Goal: Task Accomplishment & Management: Use online tool/utility

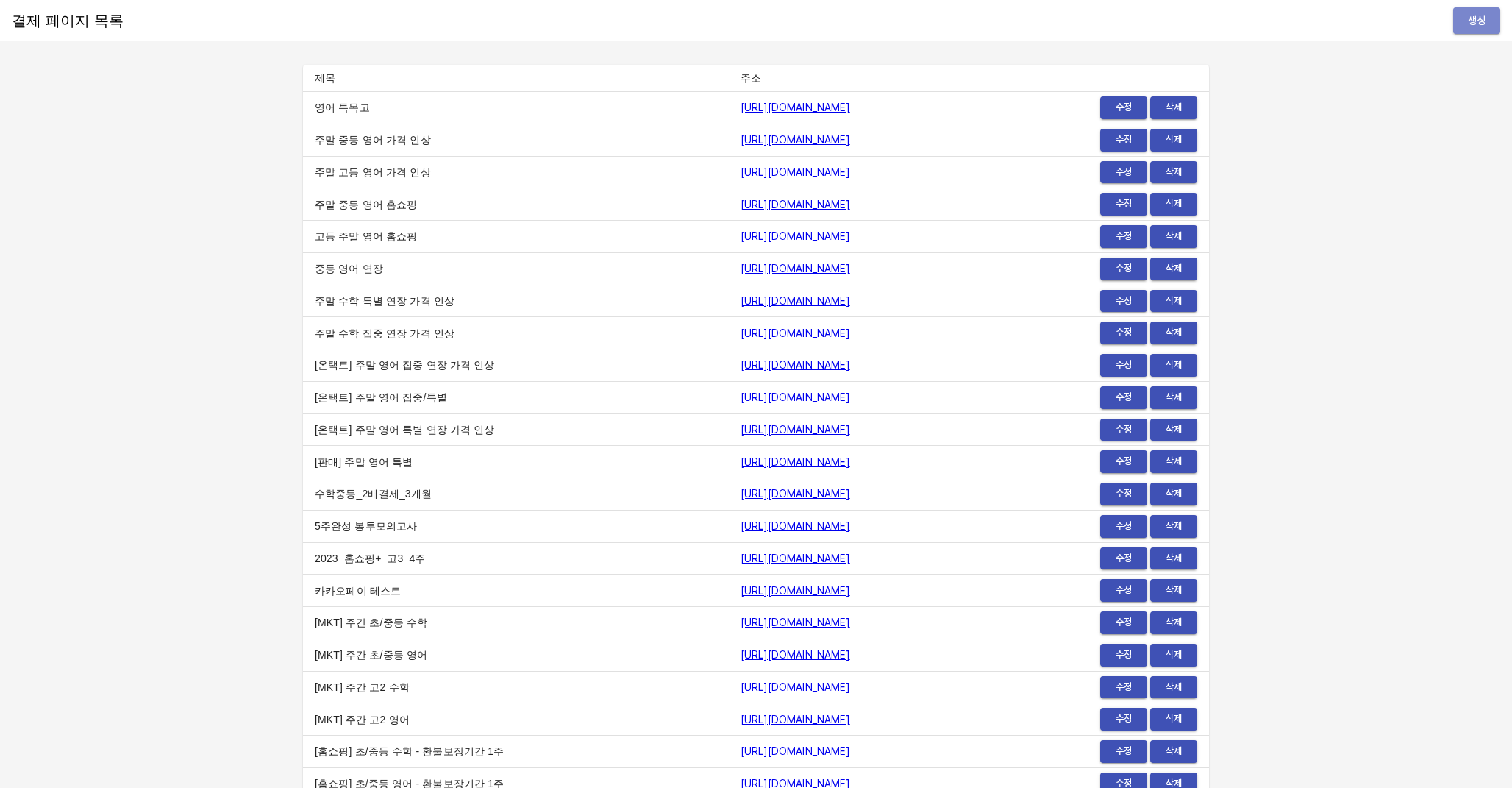
click at [1462, 16] on button "생성" at bounding box center [1477, 21] width 47 height 27
click at [845, 104] on link "https://payment.mildang.kr/english/highSchool/specialized" at bounding box center [795, 108] width 110 height 12
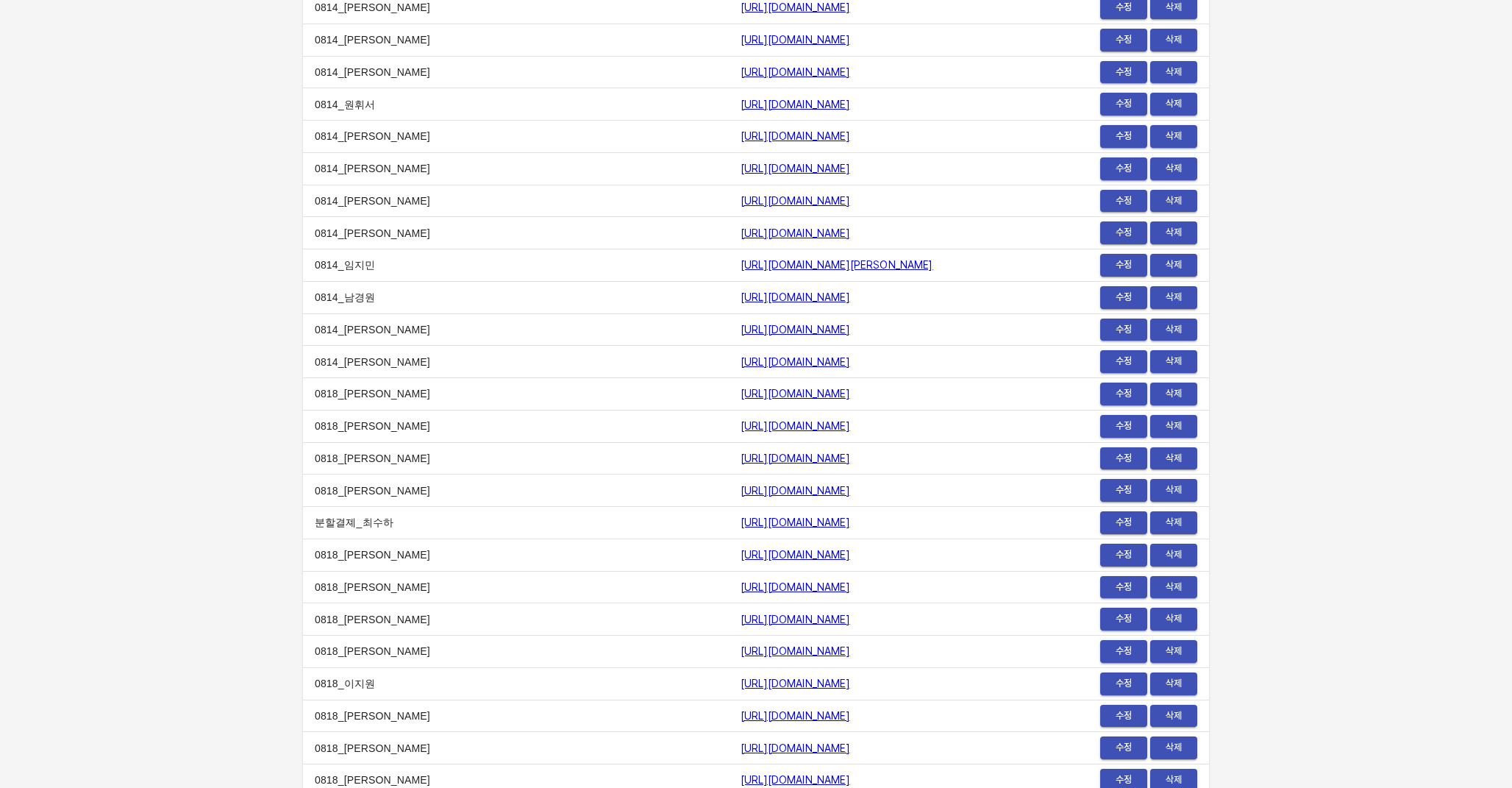
scroll to position [17977, 0]
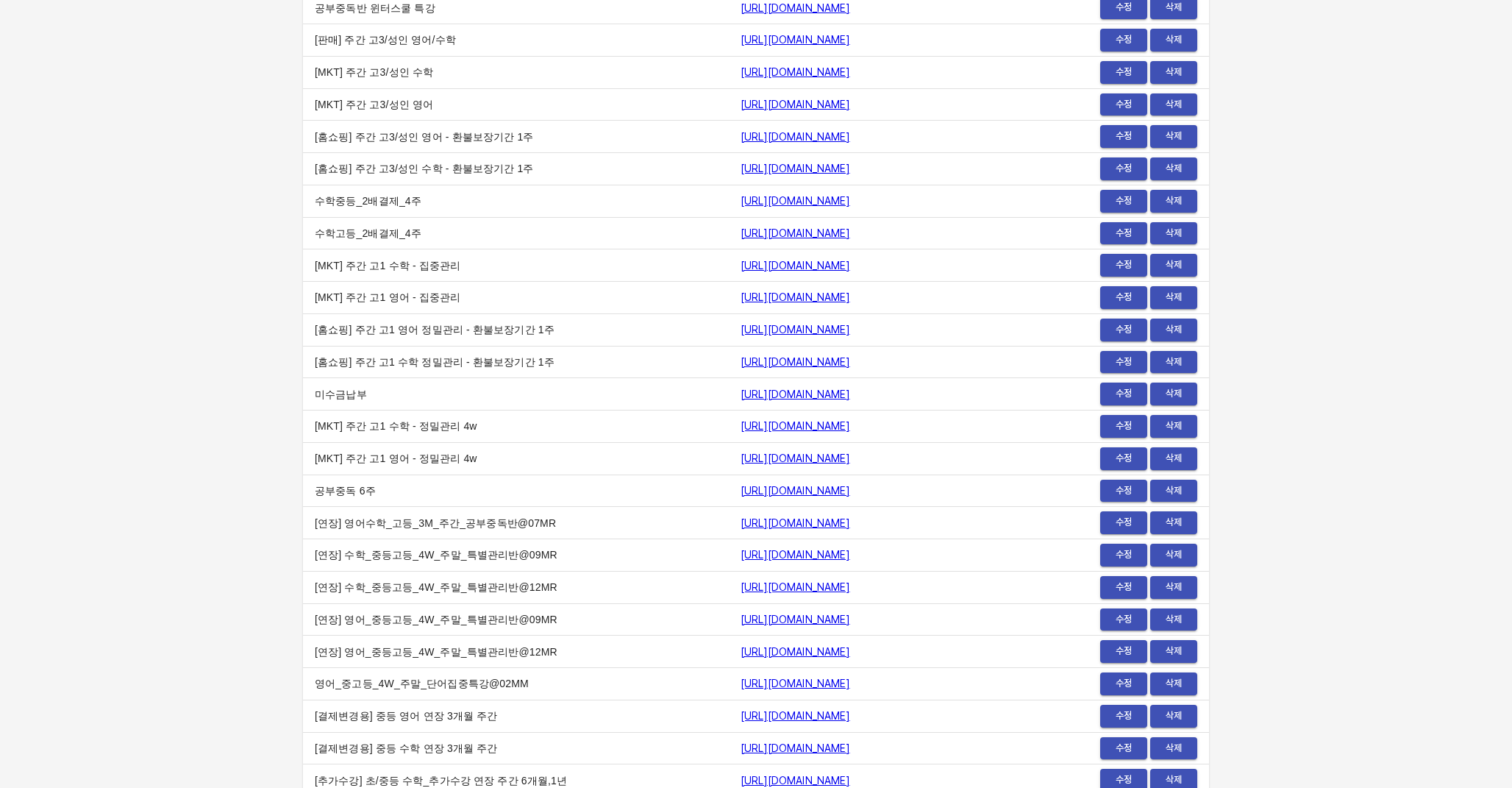
click at [805, 395] on link "https://payment.mildang.kr/iD8svfJNIGV-Fk3tNPb1s" at bounding box center [795, 394] width 110 height 12
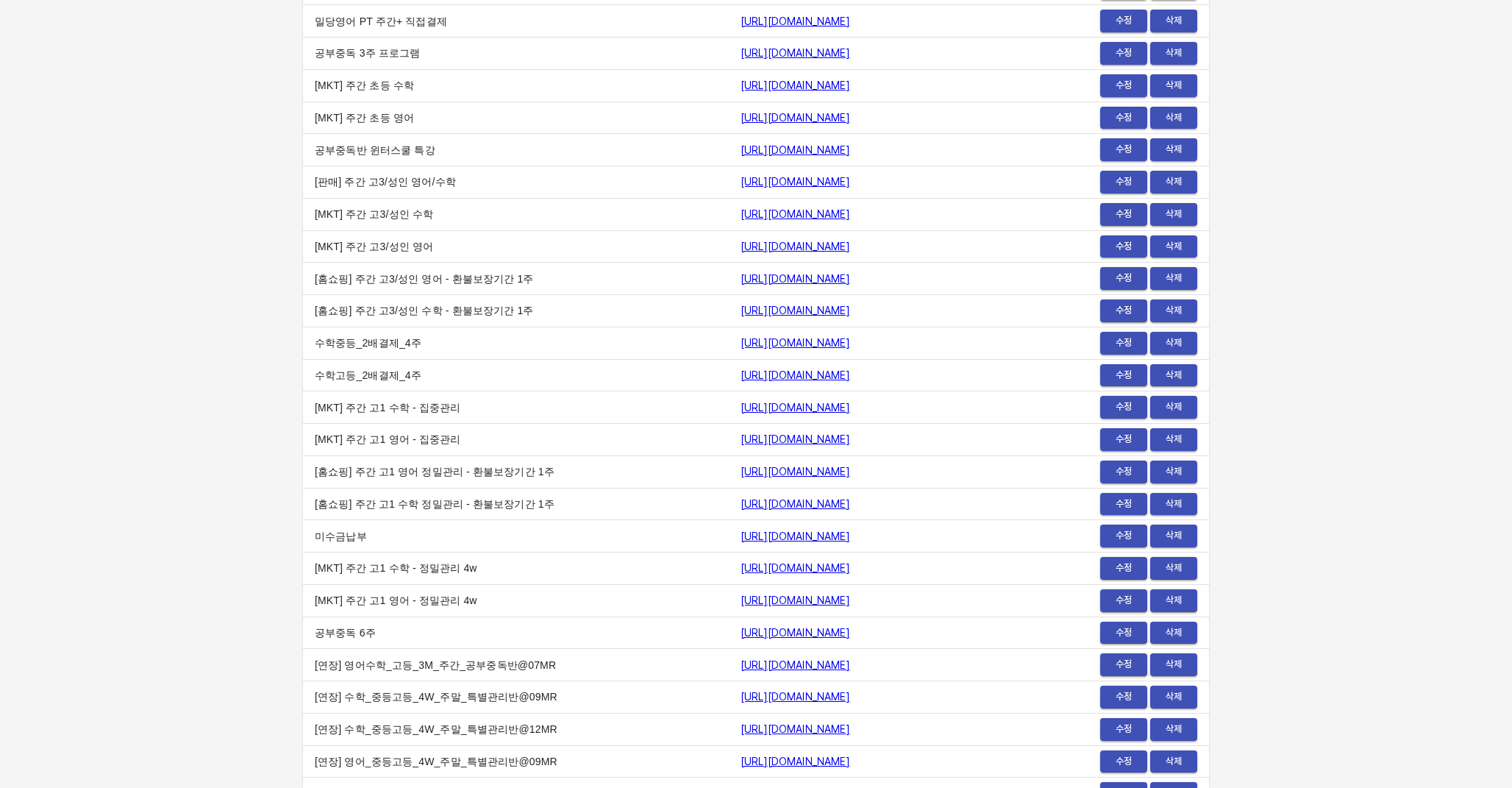
scroll to position [915, 0]
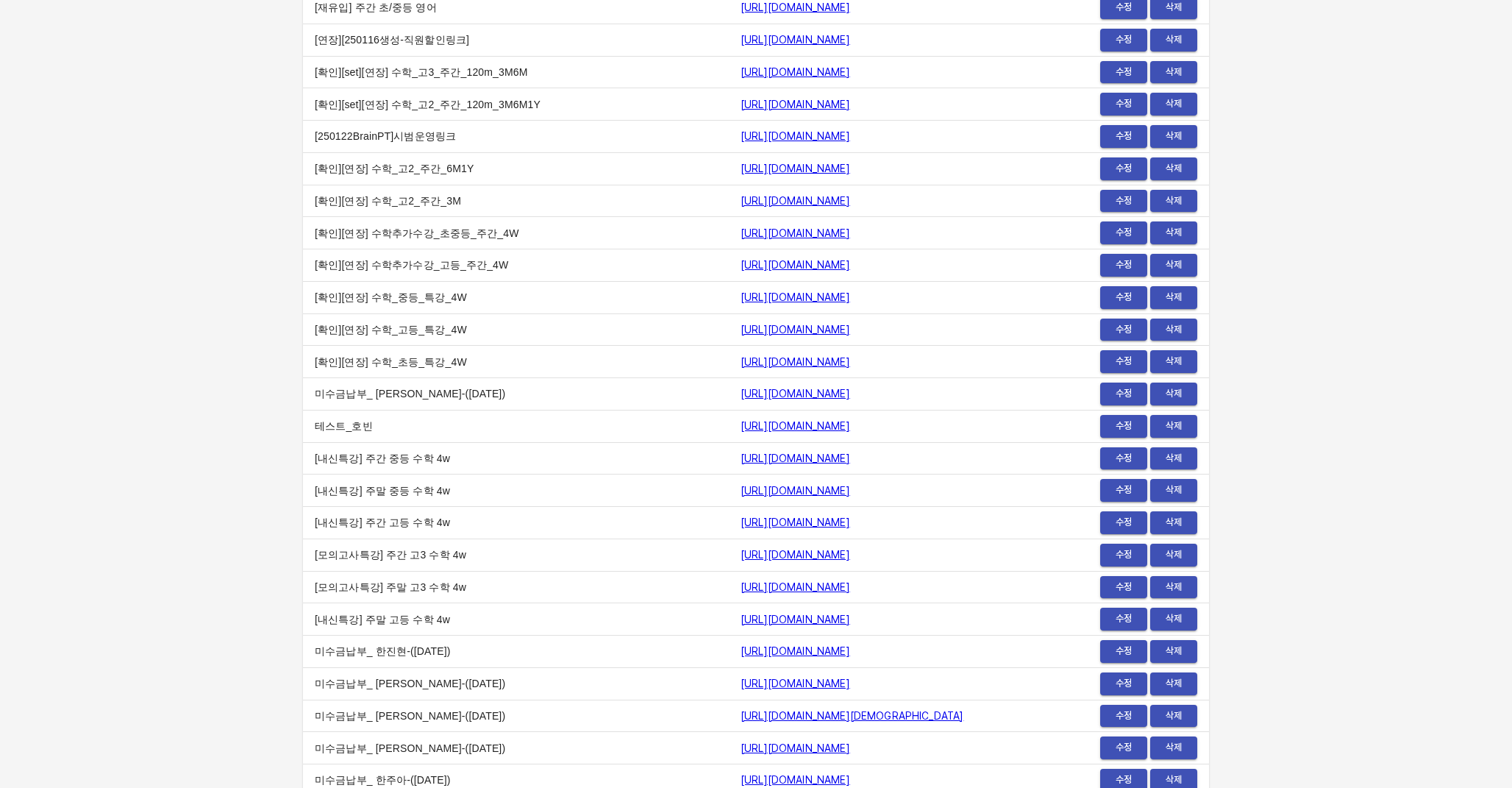
click at [849, 392] on link "https://payment.mildang.kr/YIO0NUesOjIhgzEKGxjXC" at bounding box center [795, 393] width 110 height 12
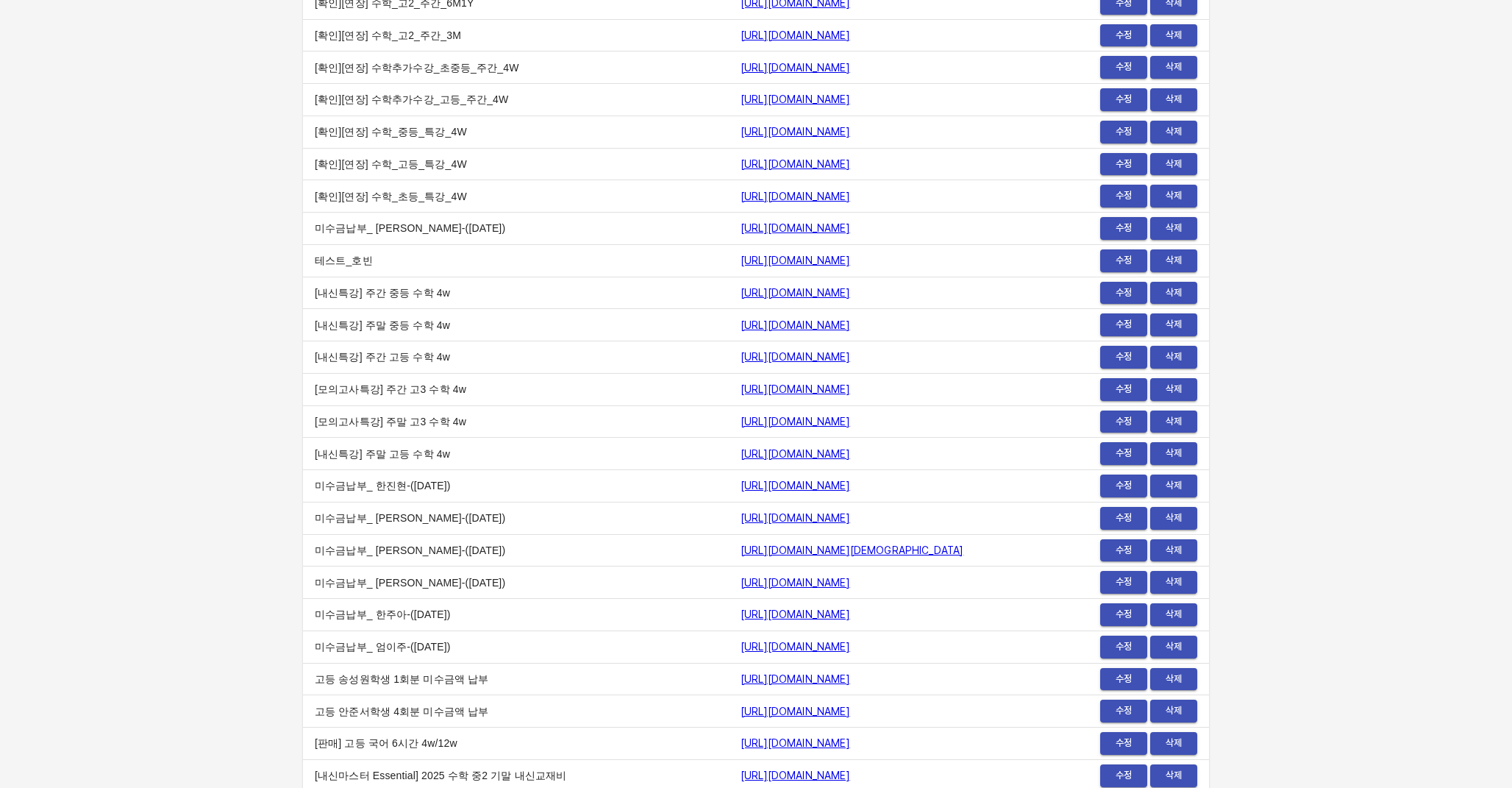
scroll to position [10974, 0]
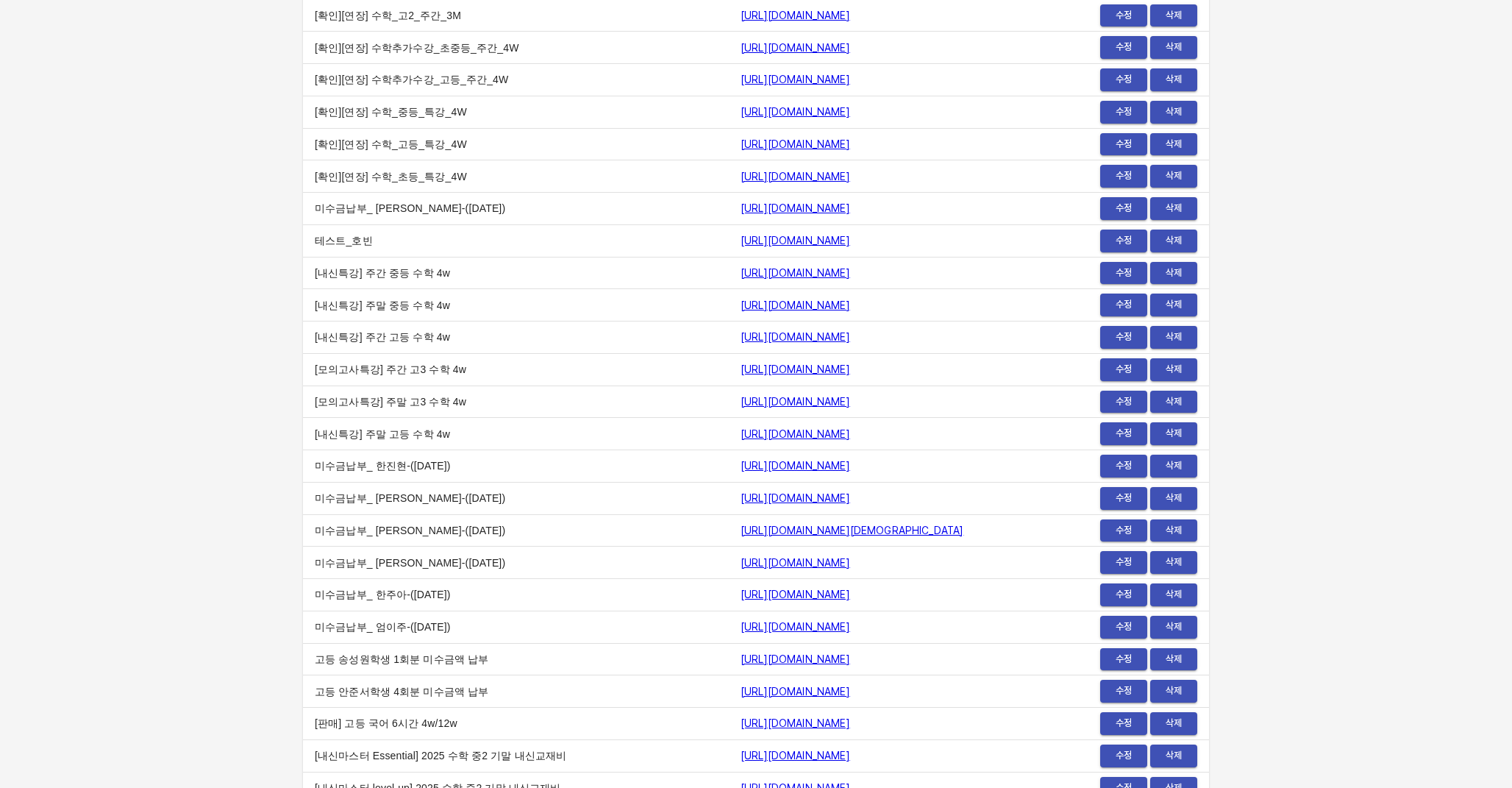
click at [740, 591] on link "https://payment.mildang.kr/jx4VS_b4Fz69fXDtfI7Jd" at bounding box center [795, 595] width 110 height 12
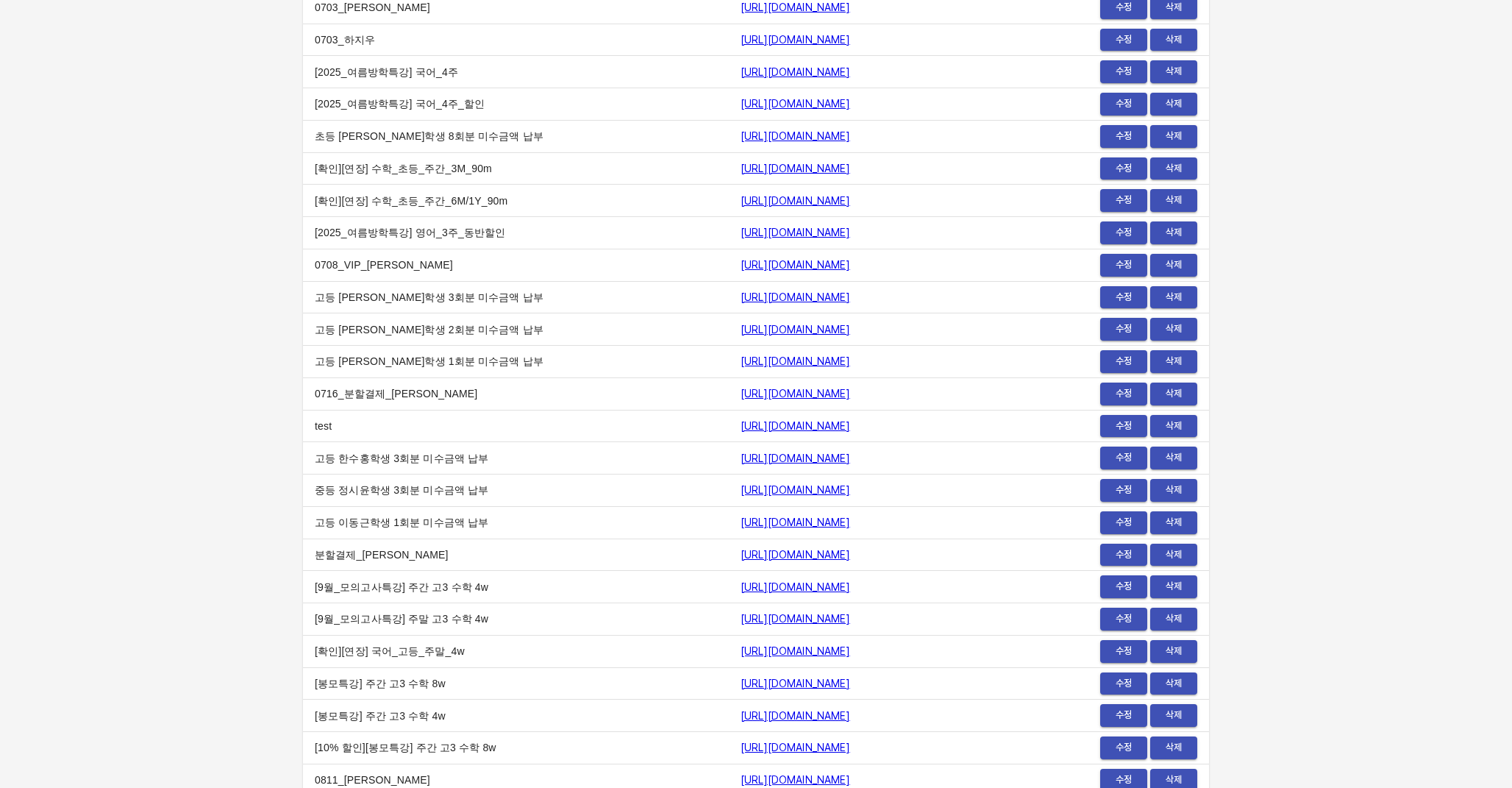
click at [740, 397] on link "https://payment.mildang.kr/2PHqGRYm8zxmlZucTgNYy" at bounding box center [795, 393] width 110 height 12
click at [771, 554] on link "https://payment.mildang.kr/eE-oRi58CbswqwWJRo_GT" at bounding box center [795, 554] width 110 height 12
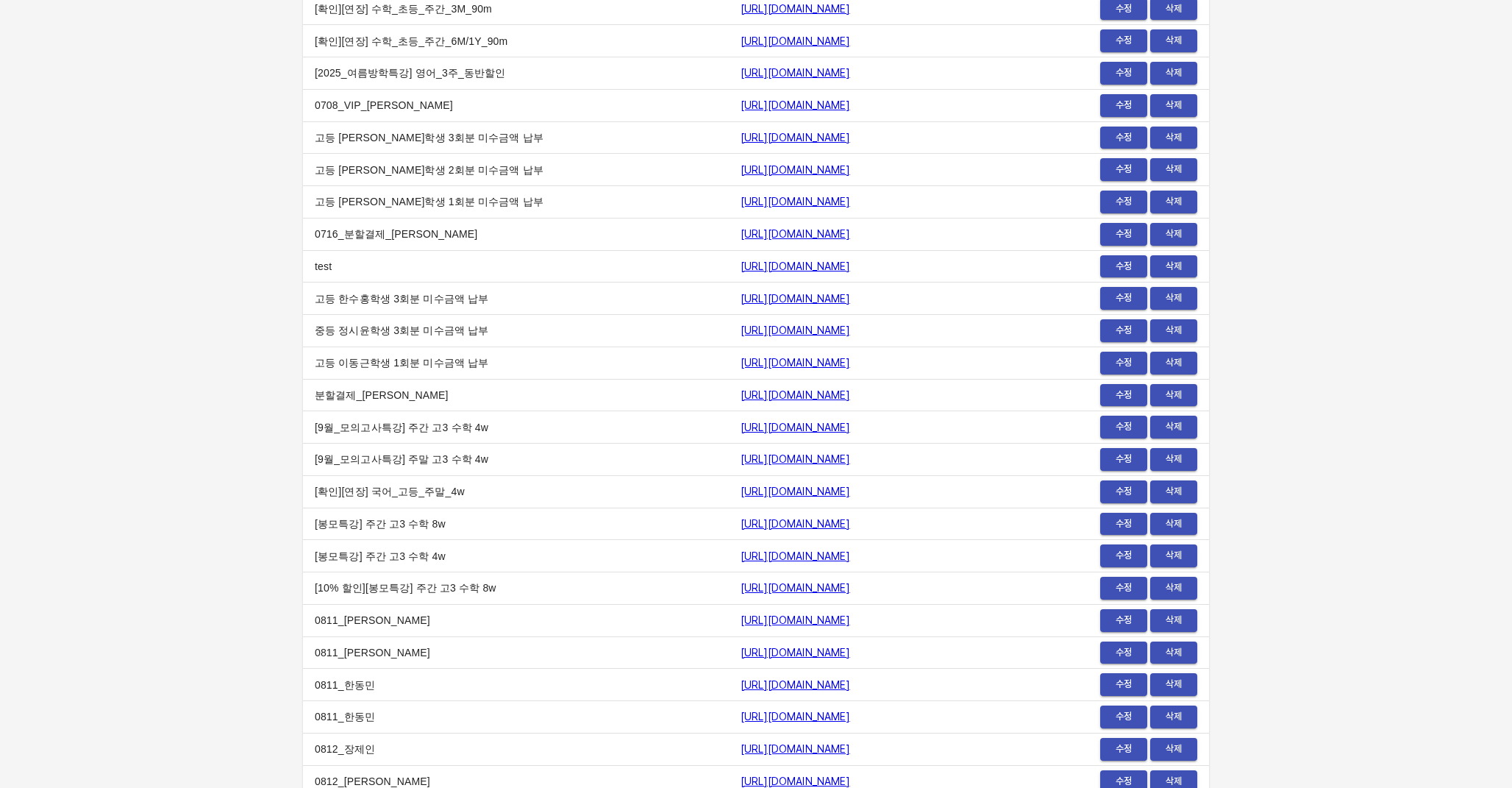
scroll to position [17977, 0]
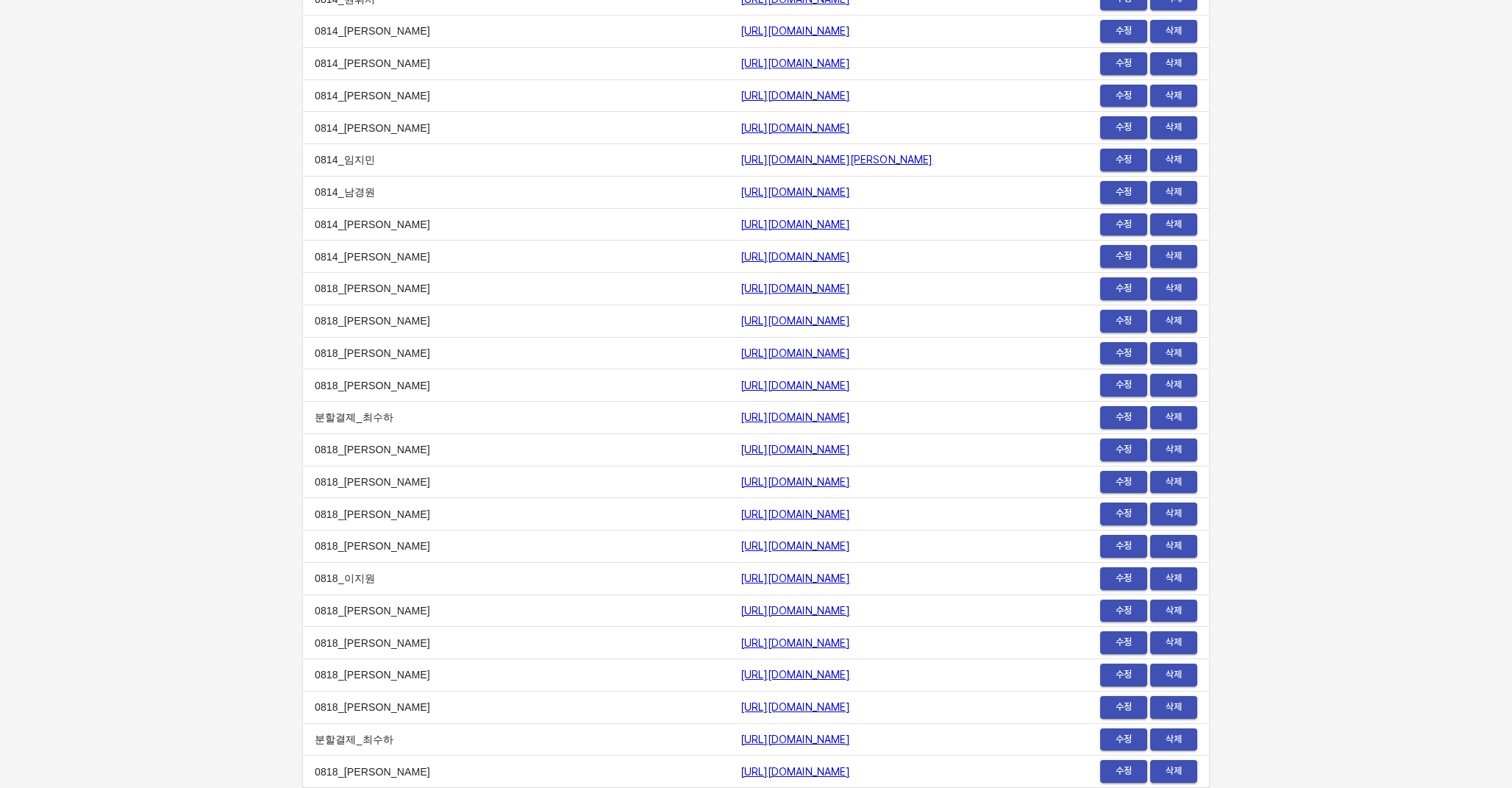
click at [740, 417] on link "https://payment.mildang.kr/A_Sf4vgquiEbbicV8rm4O" at bounding box center [795, 417] width 110 height 12
click at [768, 742] on link "https://payment.mildang.kr/mmg2yD3i7XW0gjr3-AG_v" at bounding box center [795, 739] width 110 height 12
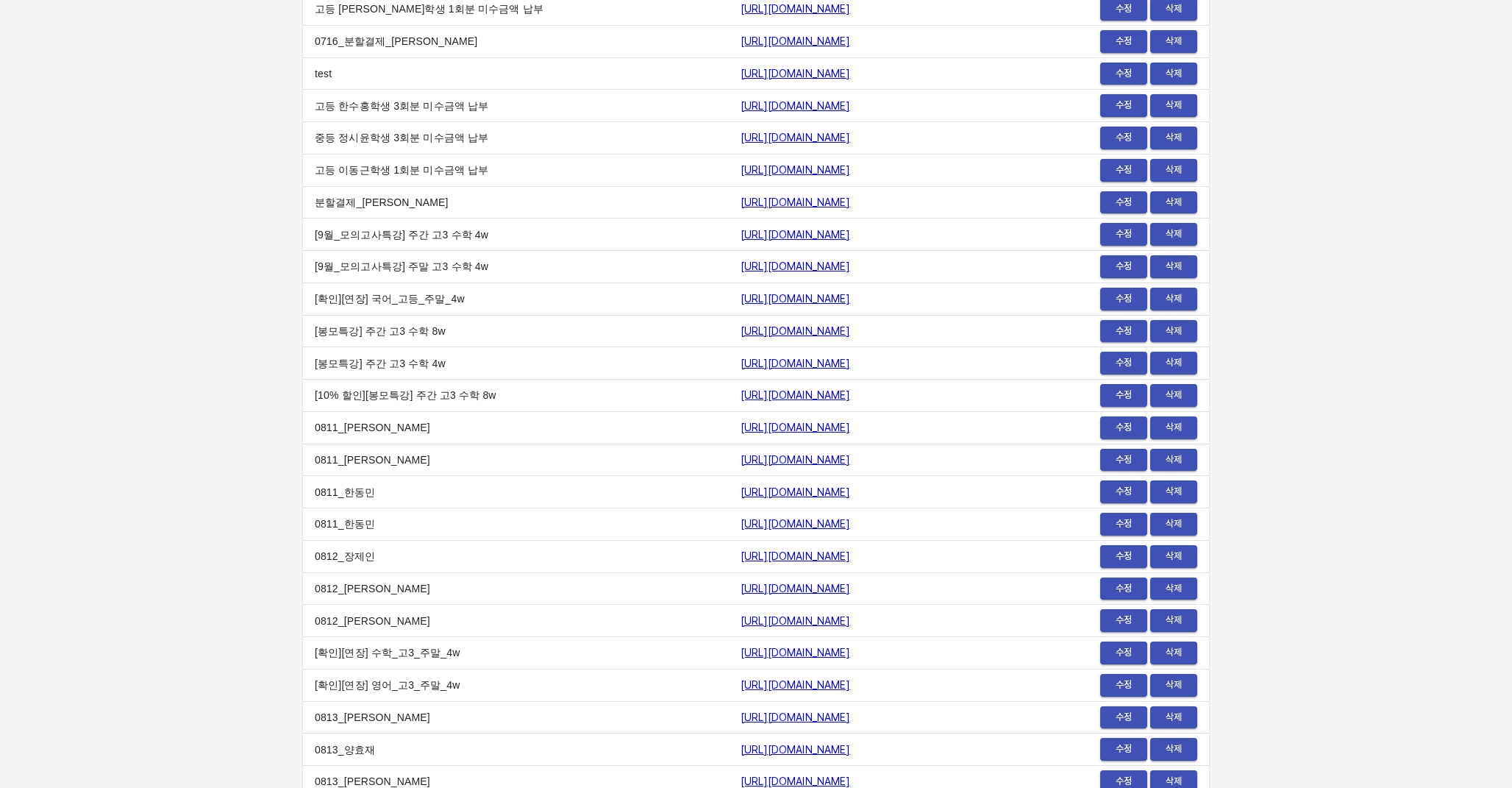
scroll to position [16873, 0]
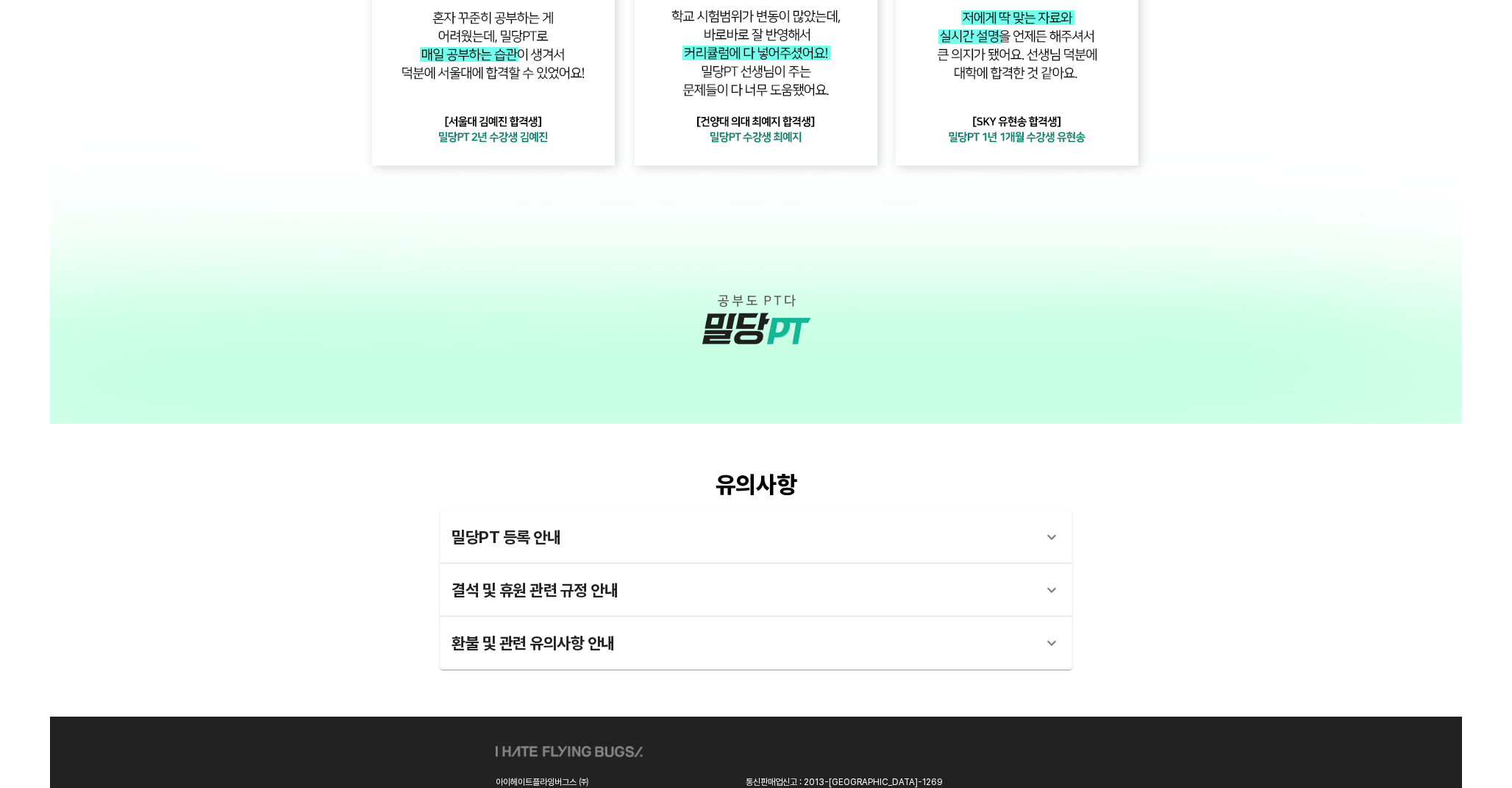
scroll to position [4097, 0]
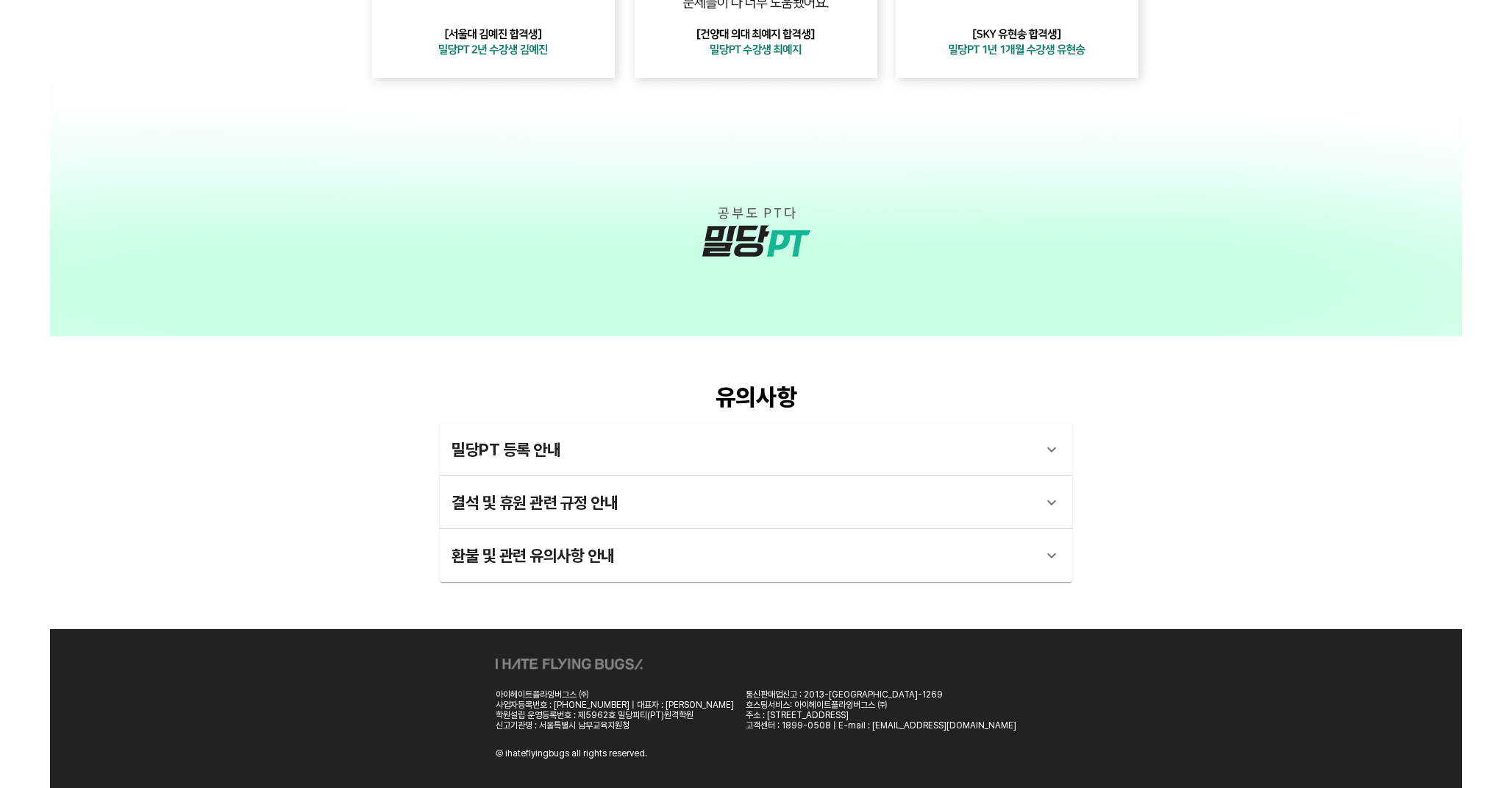
click at [801, 700] on div "호스팅서비스: 아이헤이트플라잉버그스 ㈜" at bounding box center [881, 705] width 270 height 10
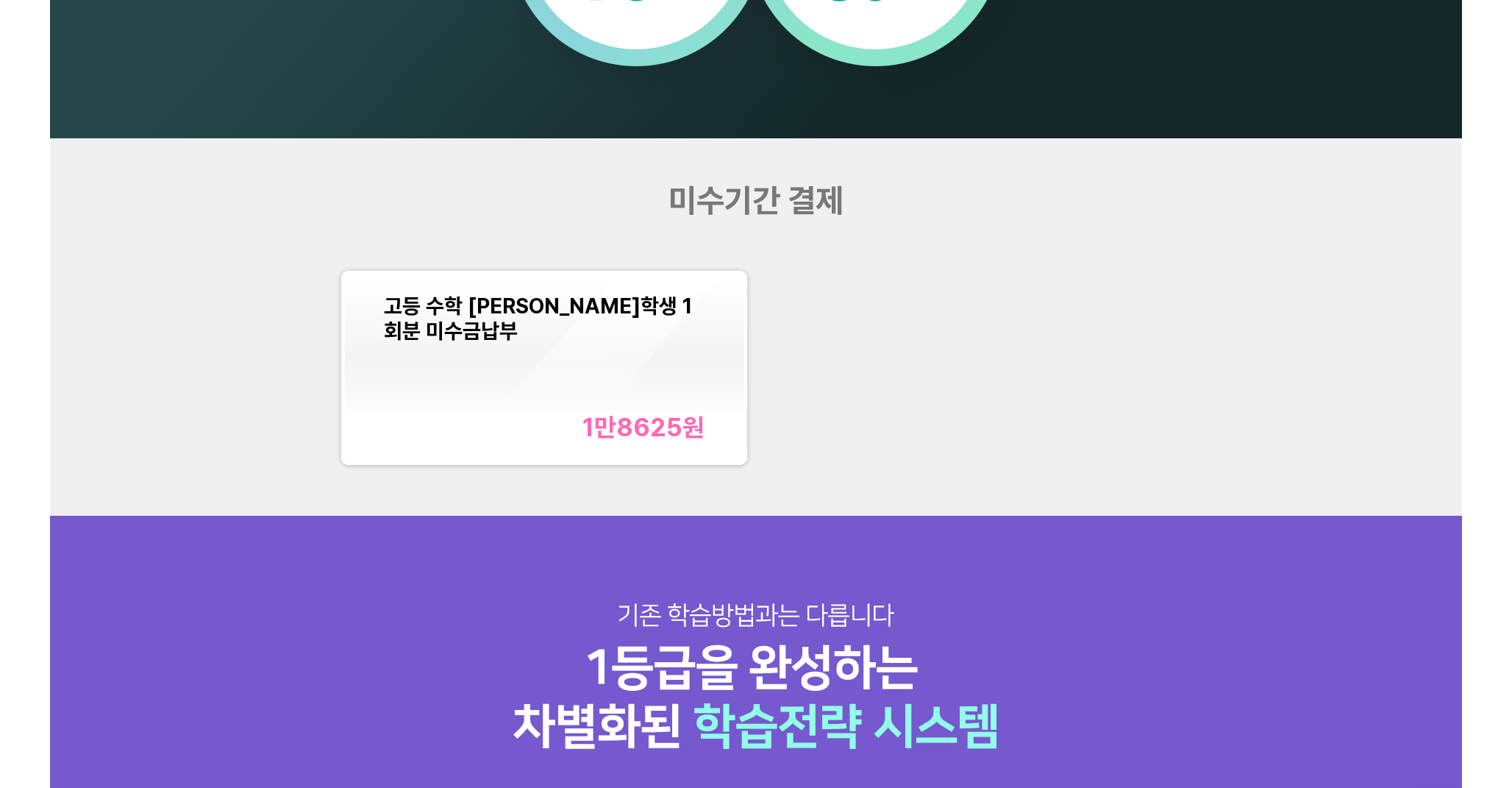
scroll to position [1685, 0]
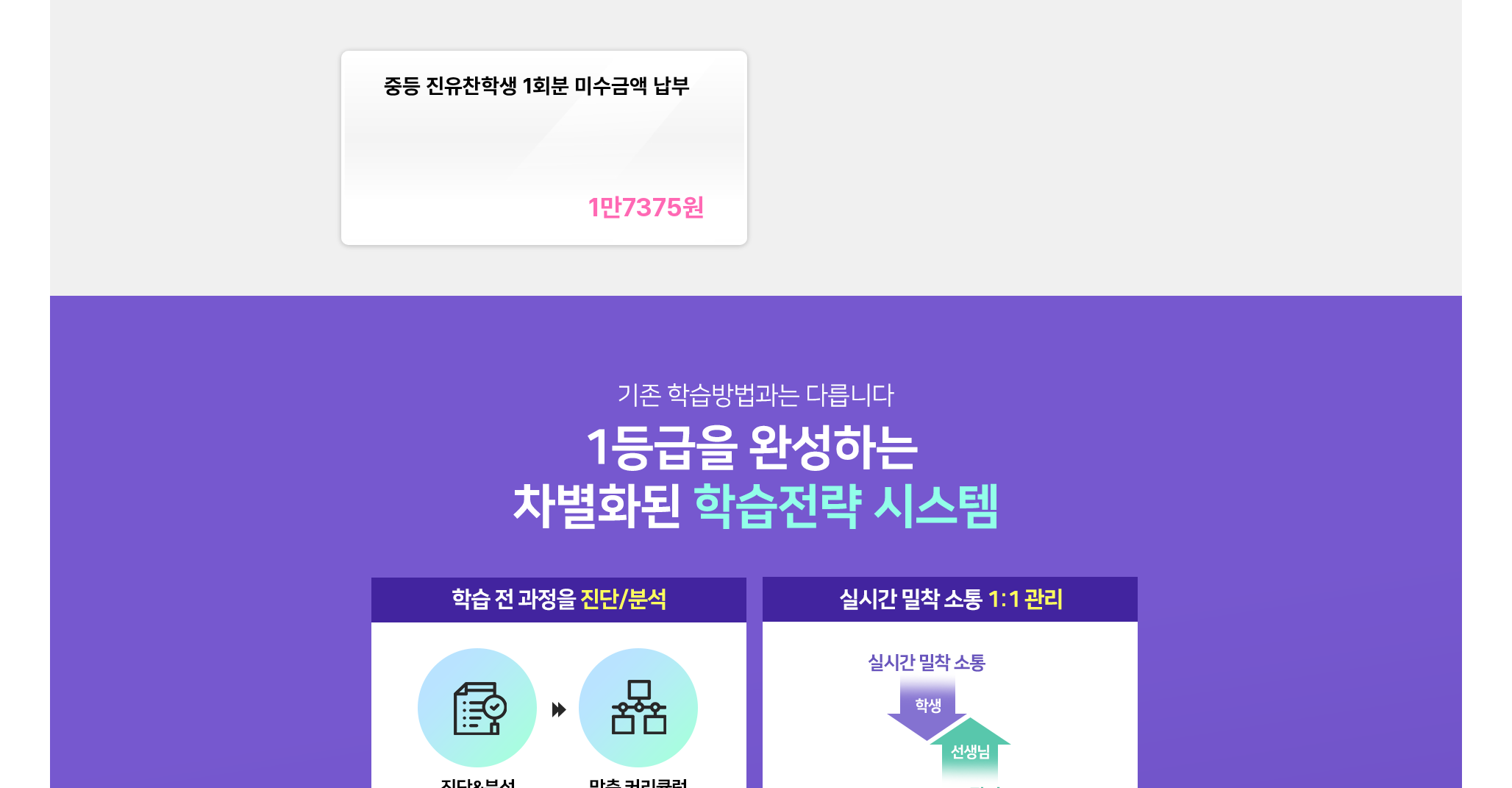
scroll to position [1965, 0]
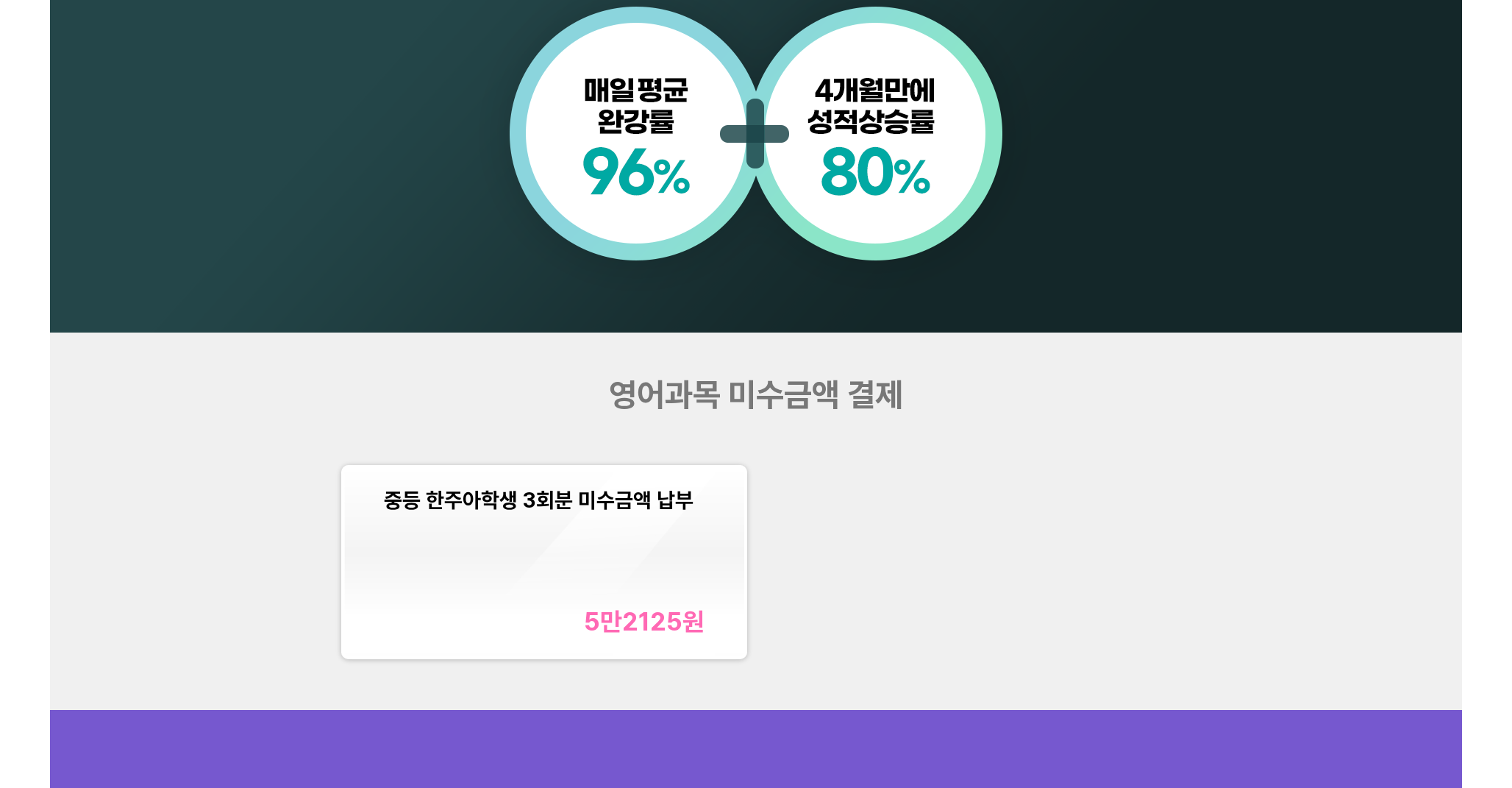
scroll to position [1609, 0]
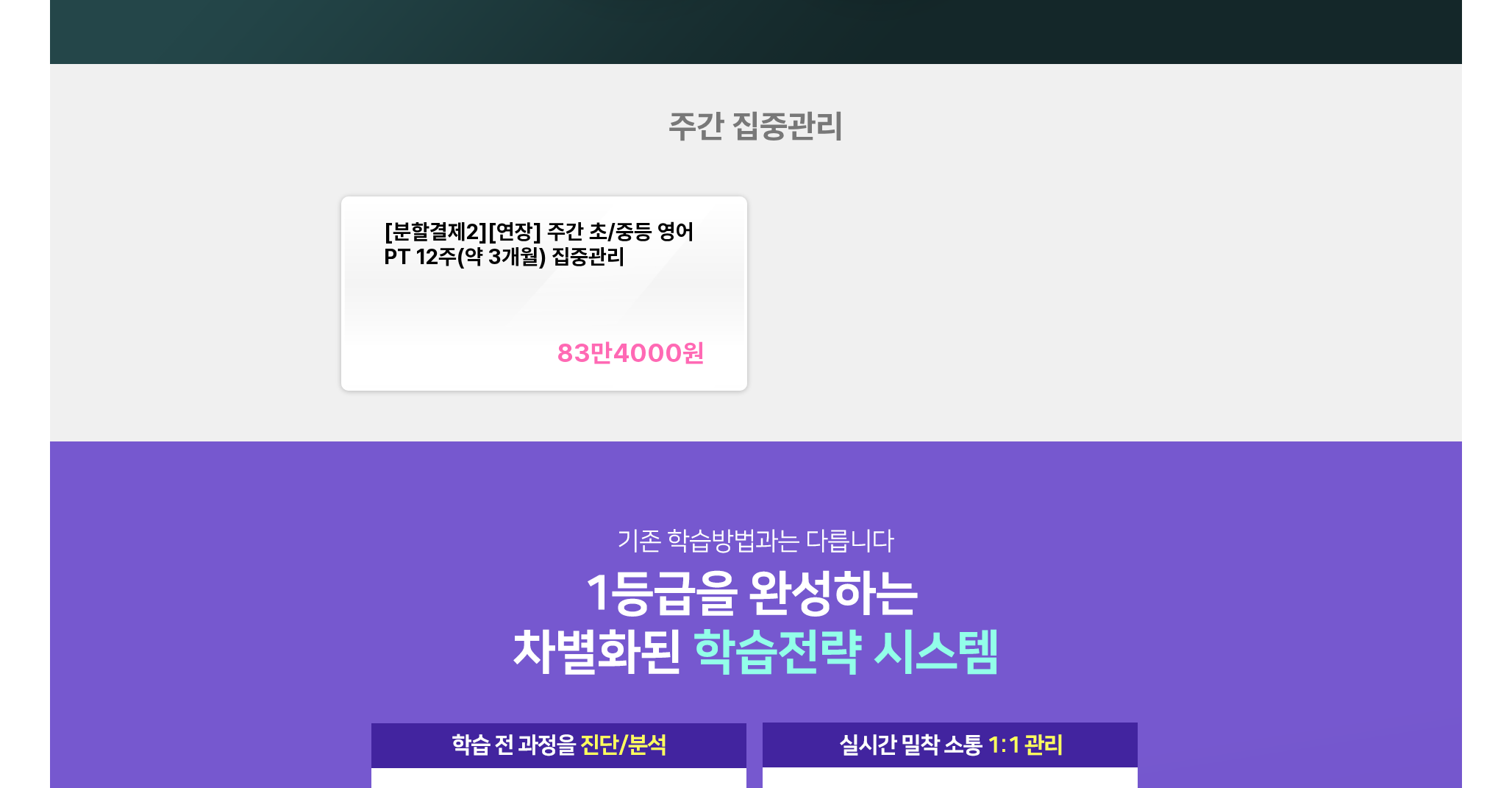
scroll to position [1625, 0]
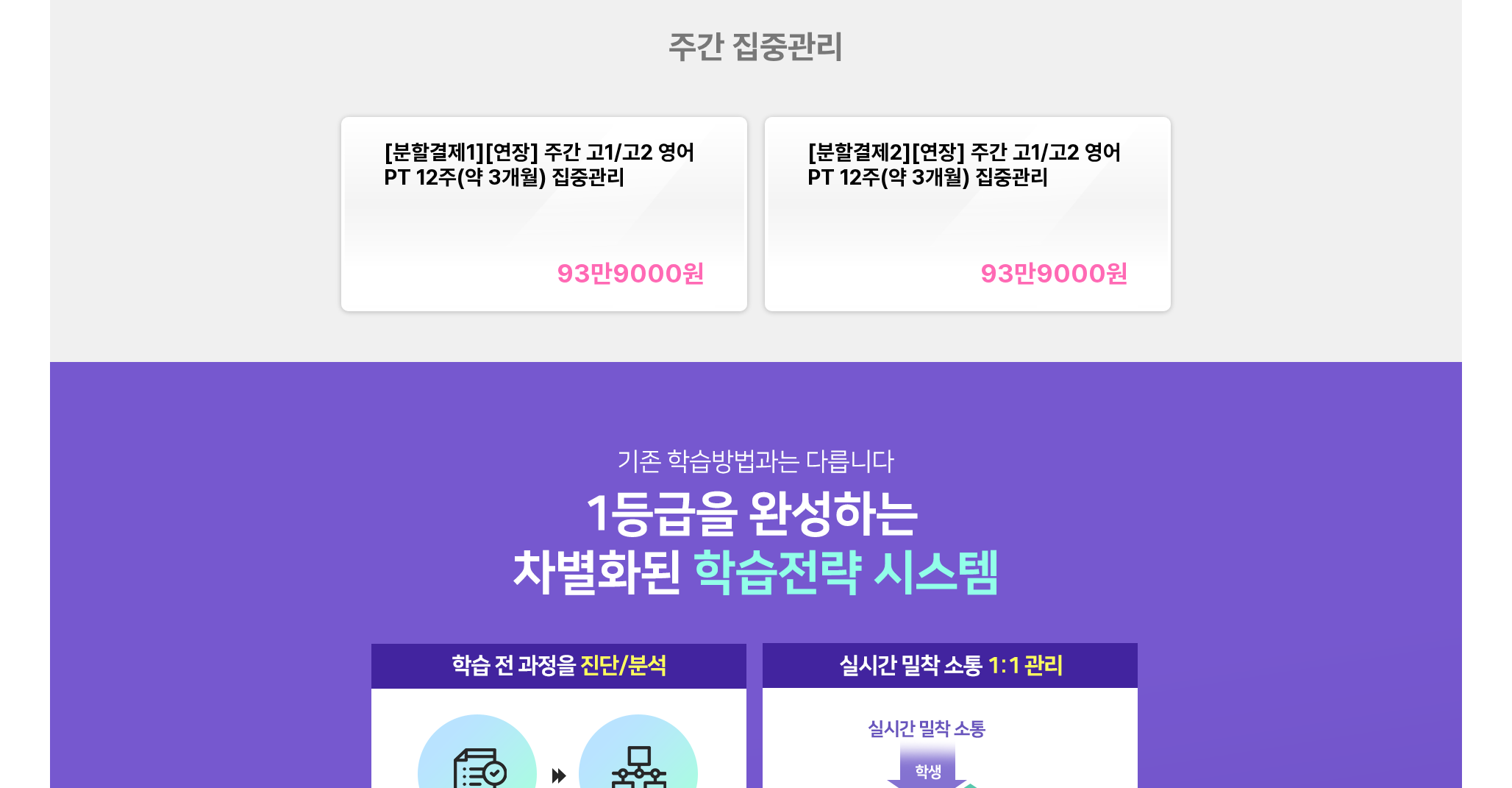
scroll to position [1899, 0]
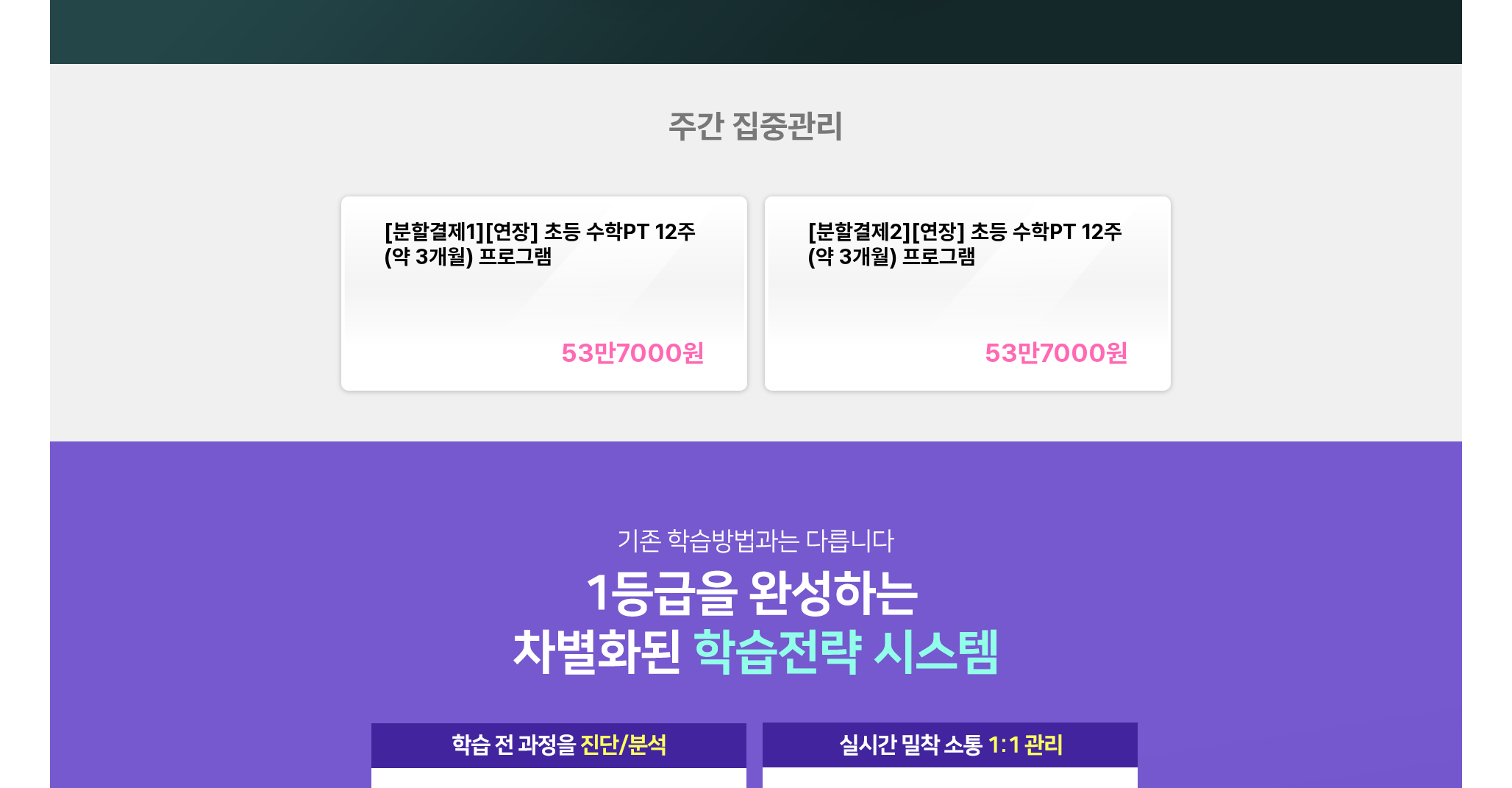
scroll to position [1794, 0]
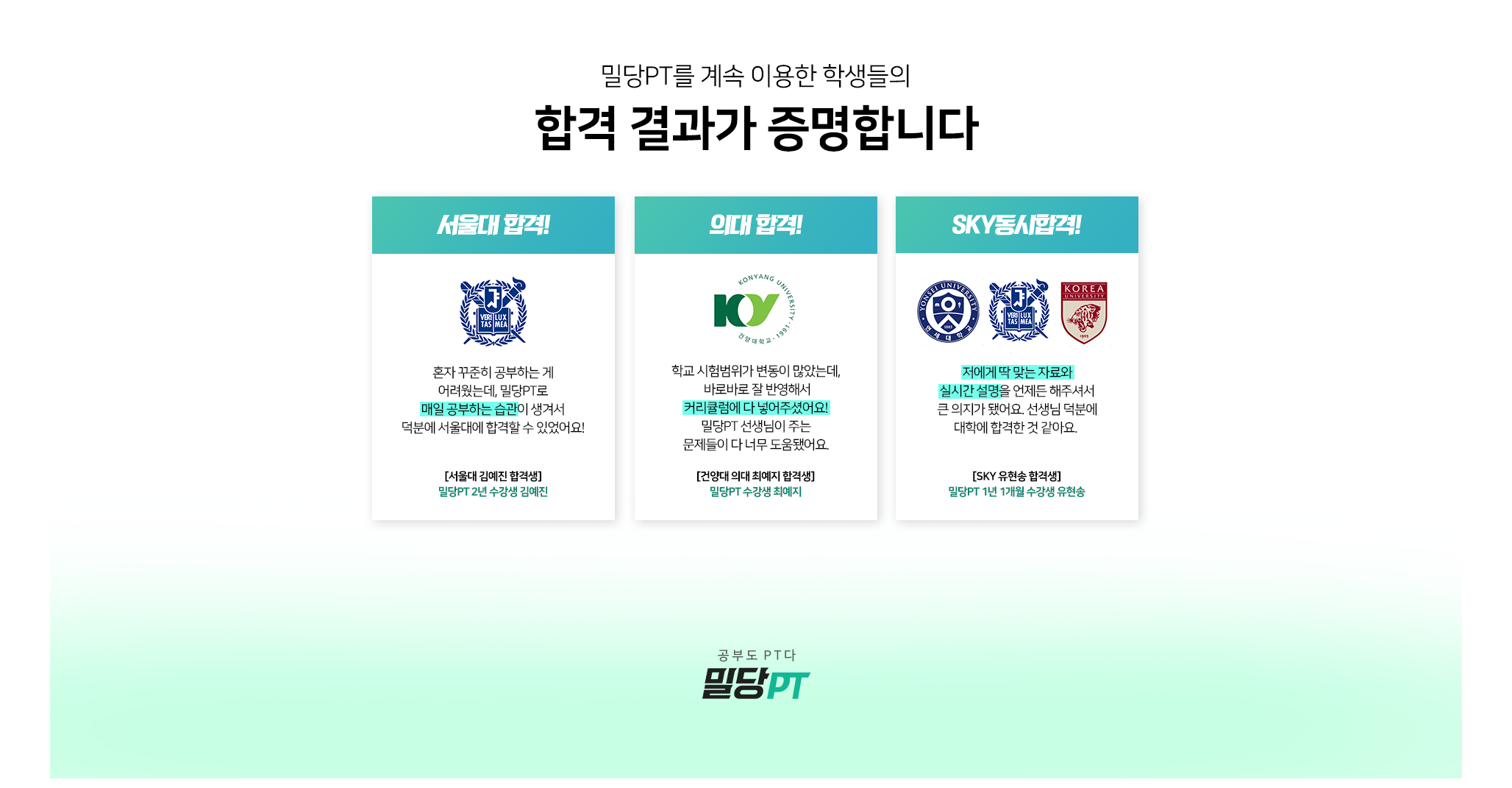
scroll to position [3921, 0]
